Goal: Transaction & Acquisition: Purchase product/service

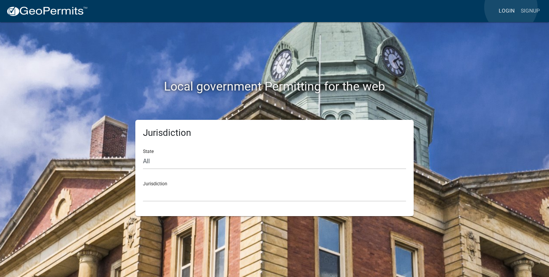
click at [511, 7] on link "Login" at bounding box center [506, 11] width 22 height 14
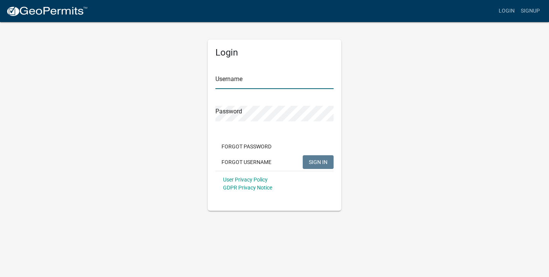
type input "elma21"
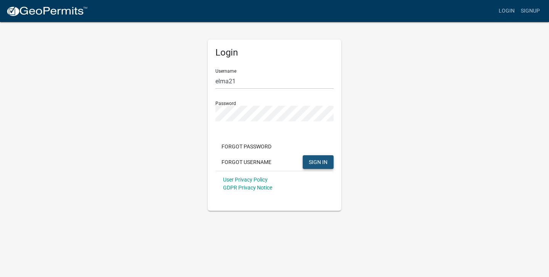
click at [307, 161] on button "SIGN IN" at bounding box center [318, 163] width 31 height 14
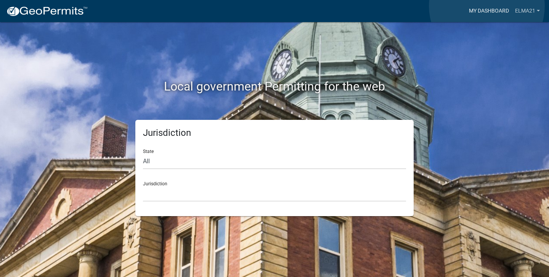
click at [487, 6] on link "My Dashboard" at bounding box center [489, 11] width 46 height 14
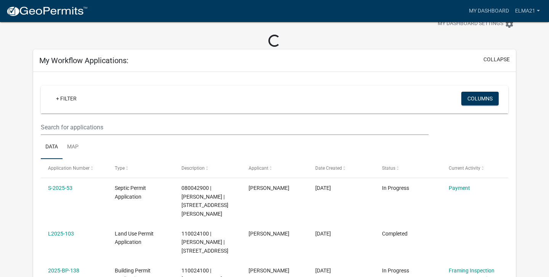
scroll to position [25, 0]
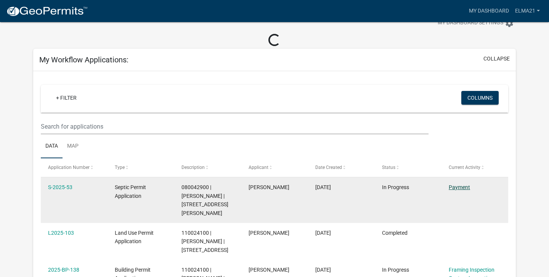
click at [457, 187] on link "Payment" at bounding box center [459, 187] width 21 height 6
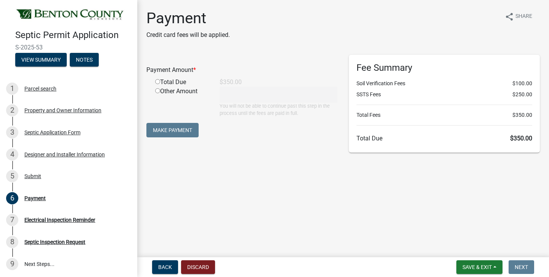
click at [178, 82] on div "Total Due" at bounding box center [181, 82] width 64 height 9
click at [170, 80] on div "Total Due" at bounding box center [181, 82] width 64 height 9
click at [159, 81] on input "radio" at bounding box center [157, 81] width 5 height 5
radio input "true"
type input "350"
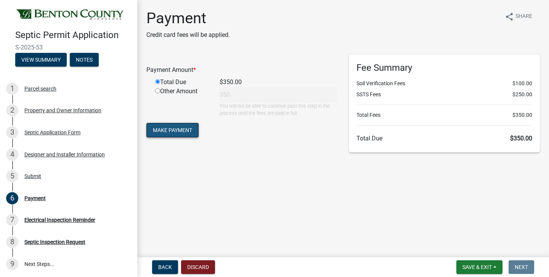
click at [164, 133] on button "Make Payment" at bounding box center [172, 130] width 52 height 14
click at [179, 128] on button "Make Payment" at bounding box center [172, 130] width 52 height 14
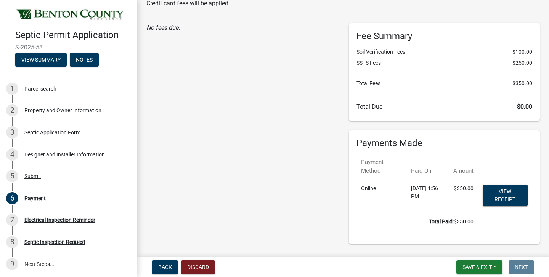
scroll to position [51, 0]
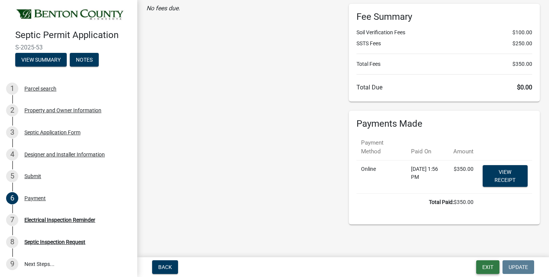
click at [487, 264] on button "Exit" at bounding box center [487, 268] width 23 height 14
